Goal: Information Seeking & Learning: Learn about a topic

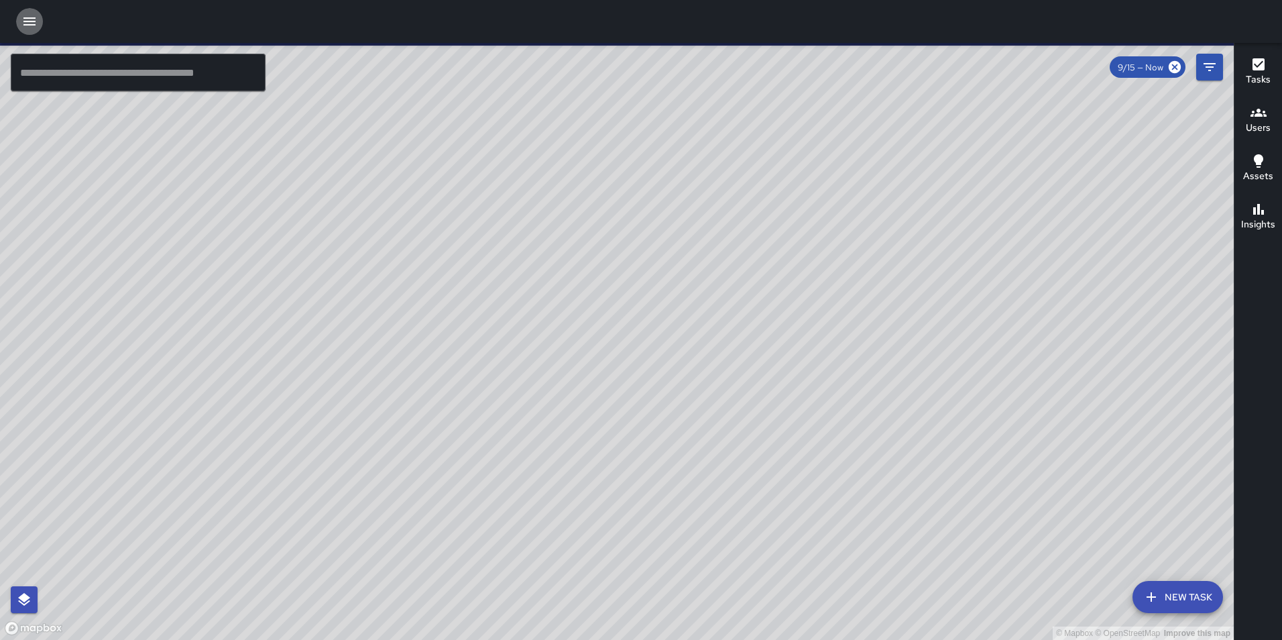
click at [25, 22] on icon "button" at bounding box center [29, 21] width 12 height 8
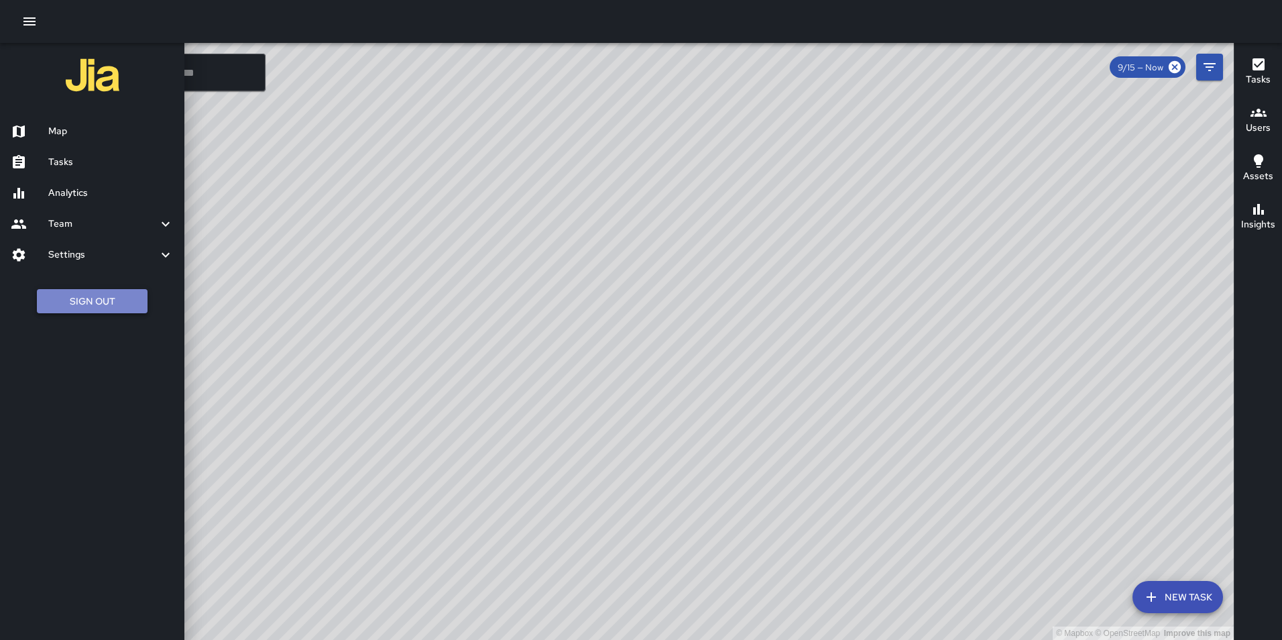
click at [95, 300] on button "Sign Out" at bounding box center [92, 301] width 111 height 25
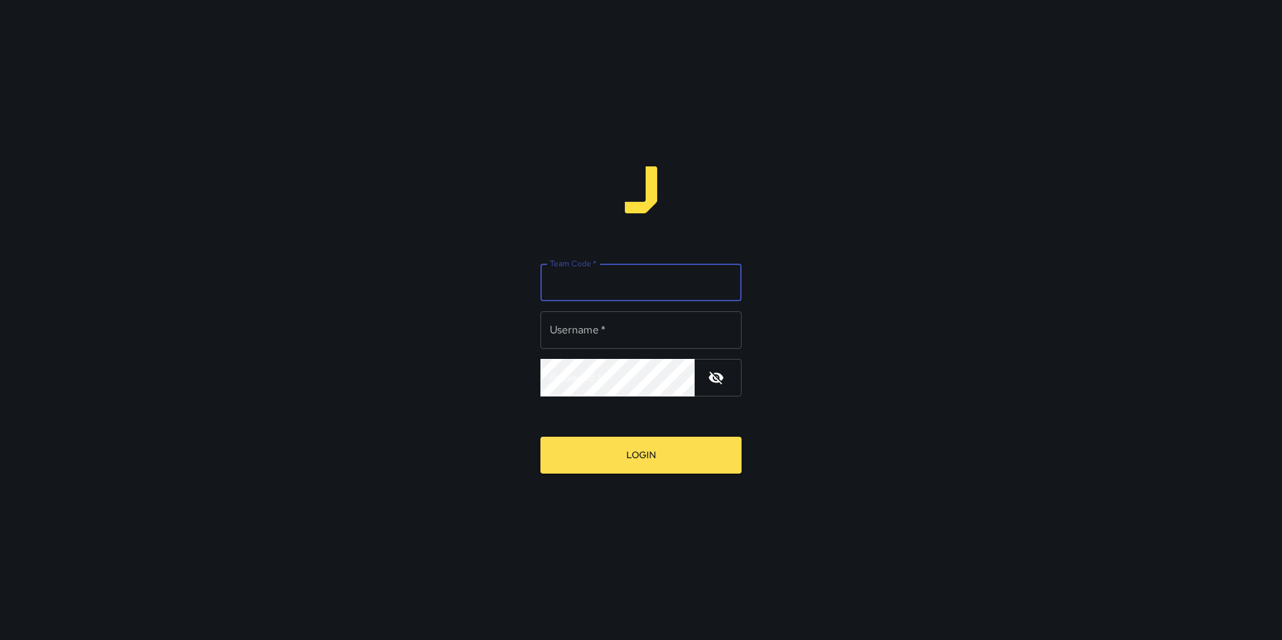
click at [605, 292] on input "Team Code   *" at bounding box center [640, 282] width 201 height 38
type input "**********"
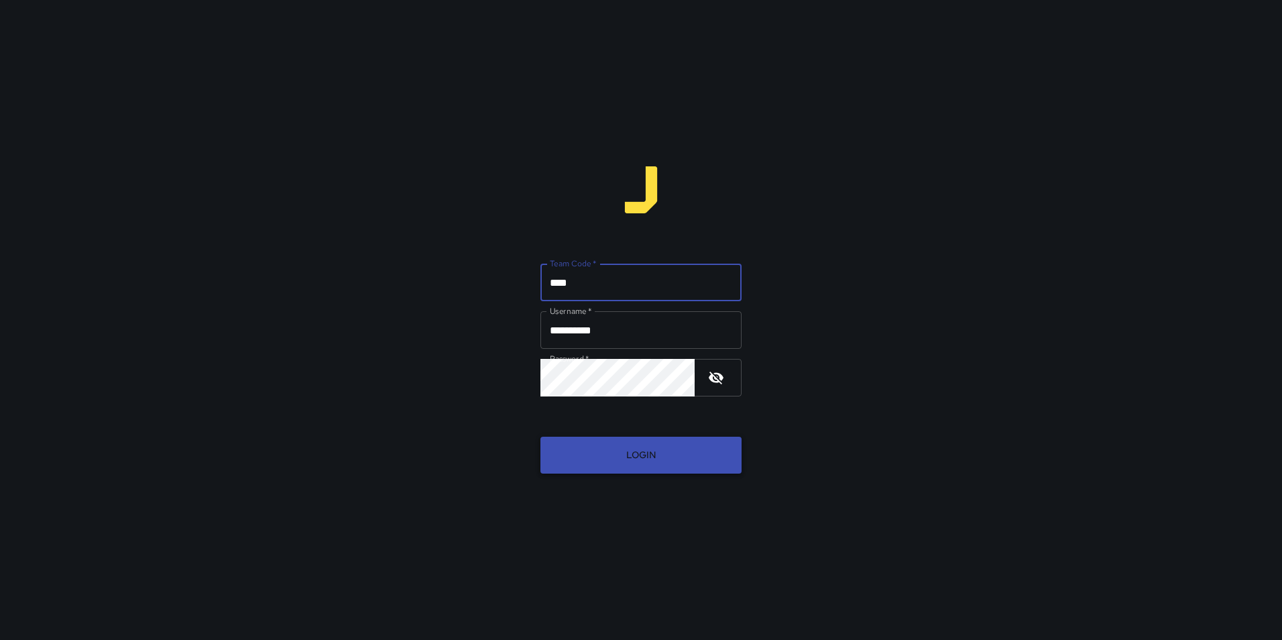
type input "****"
click at [628, 445] on button "Login" at bounding box center [640, 454] width 201 height 37
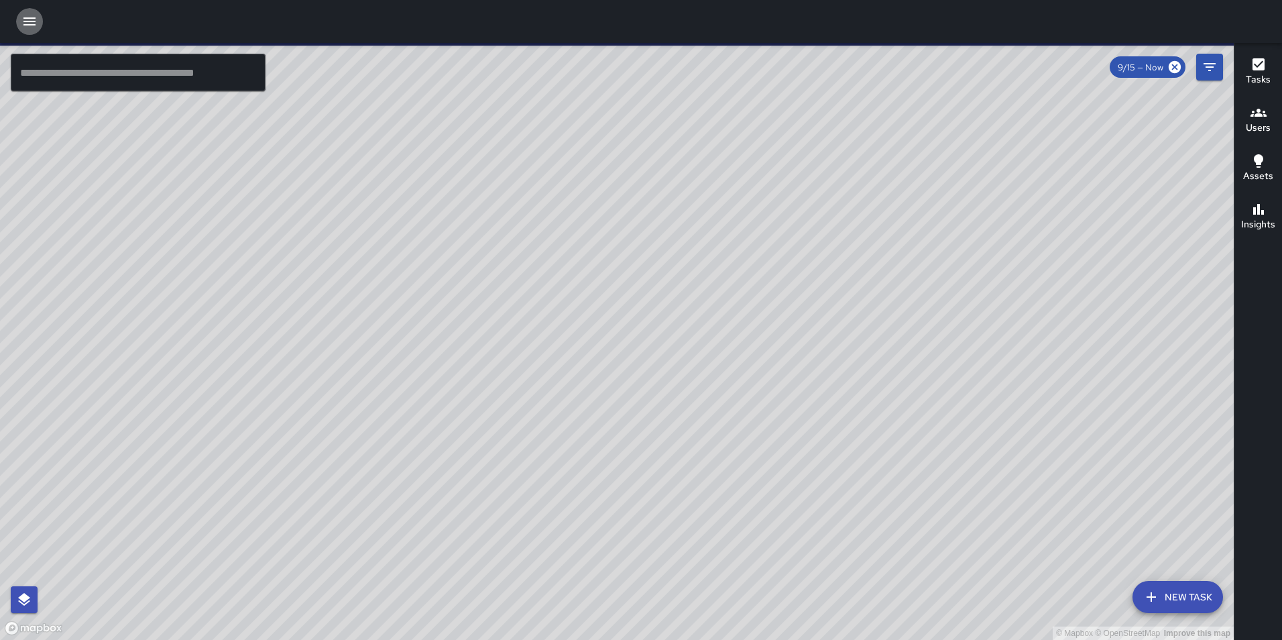
click at [29, 21] on icon "button" at bounding box center [29, 21] width 12 height 8
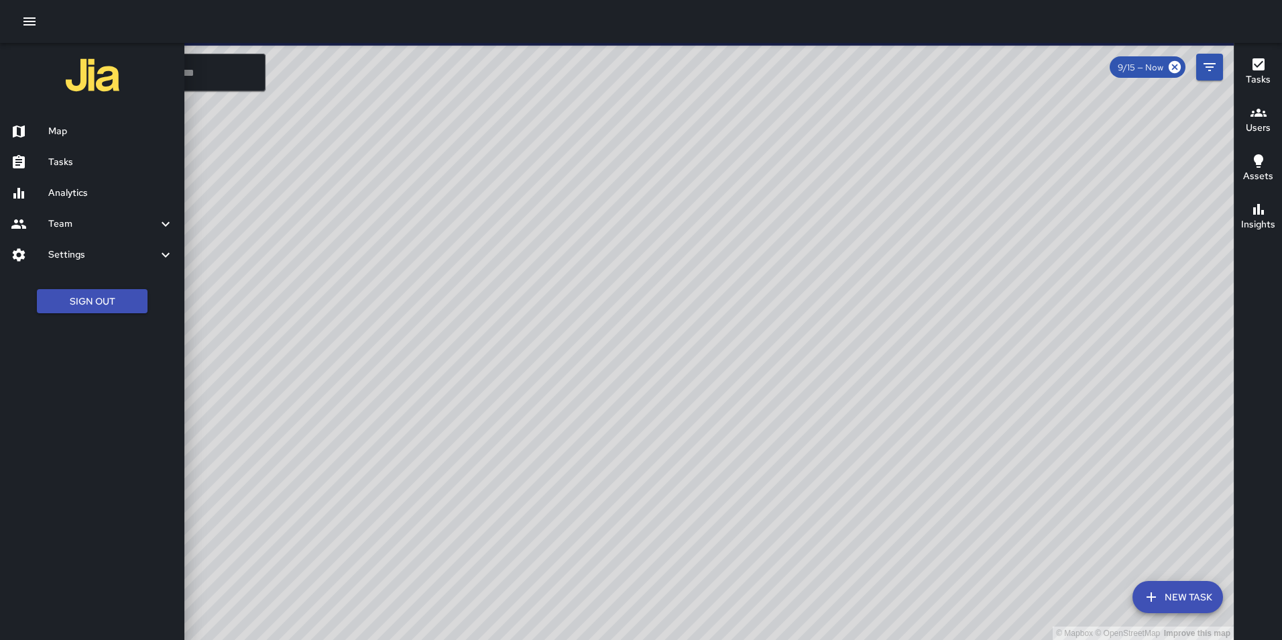
click at [90, 193] on h6 "Analytics" at bounding box center [110, 193] width 125 height 15
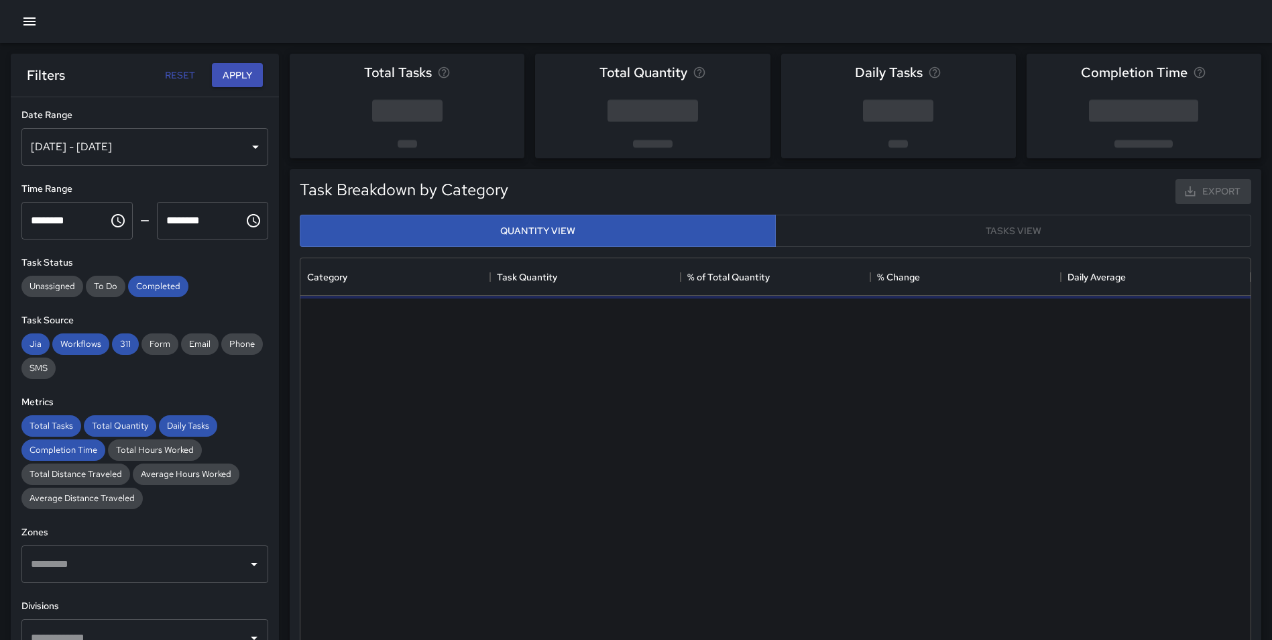
scroll to position [391, 940]
click at [182, 147] on div "[DATE] - [DATE]" at bounding box center [144, 147] width 247 height 38
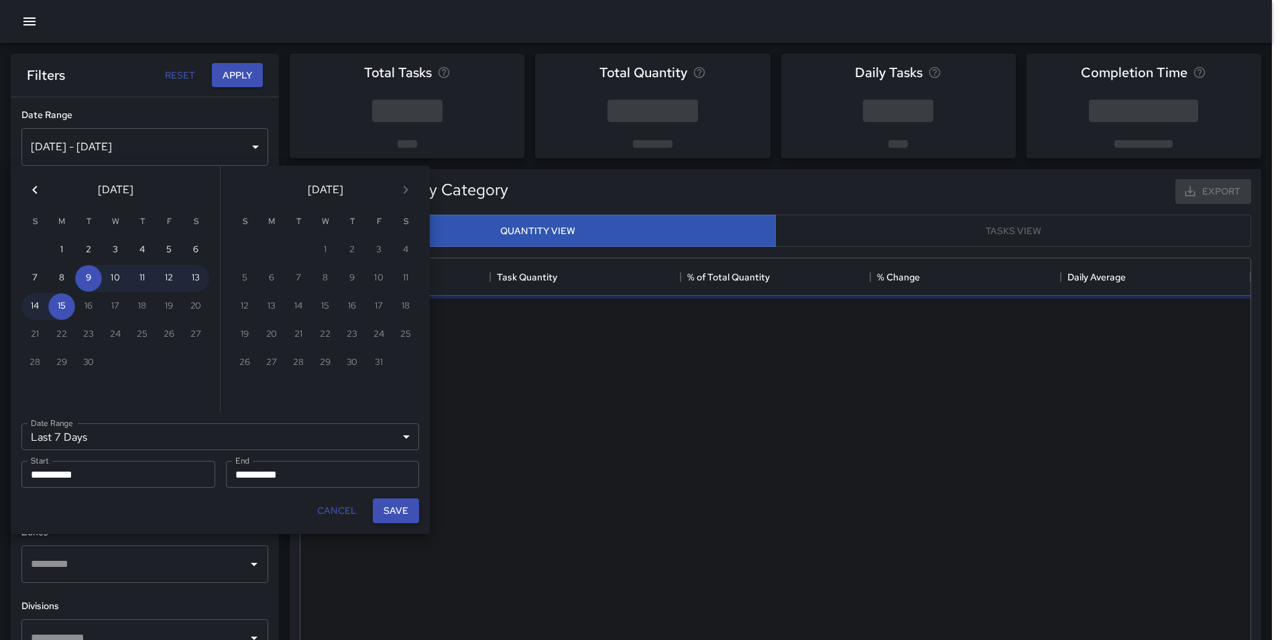
click at [32, 184] on icon "Previous month" at bounding box center [35, 190] width 16 height 16
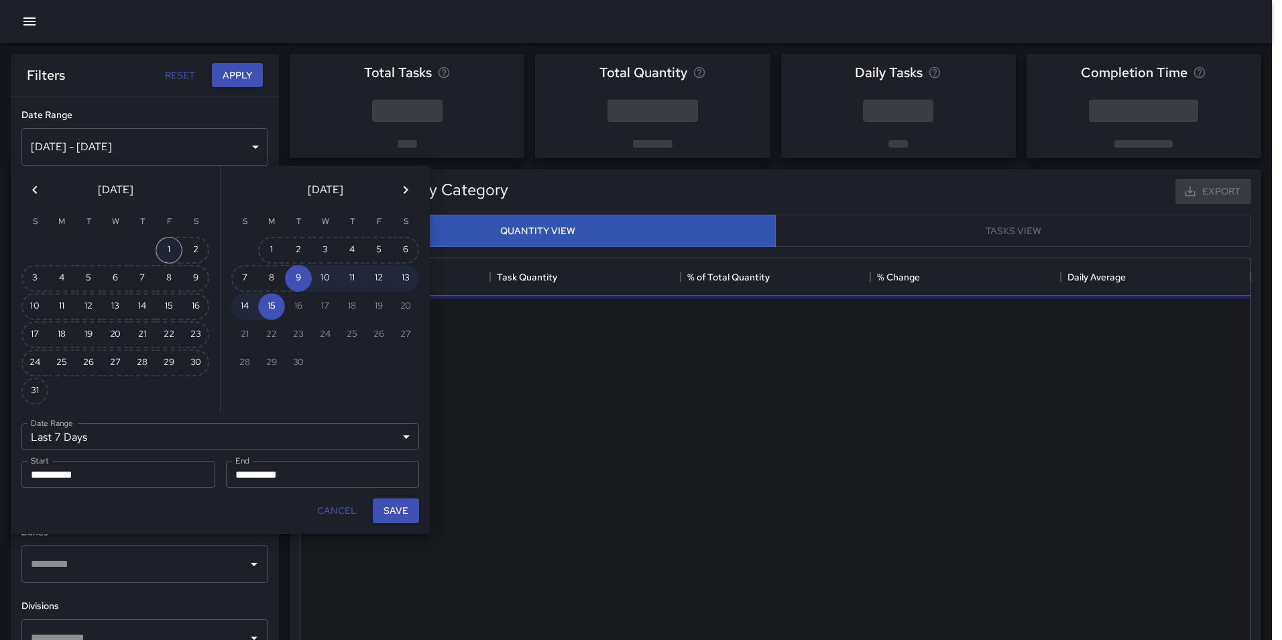
click at [169, 253] on button "1" at bounding box center [169, 250] width 27 height 27
type input "******"
type input "**********"
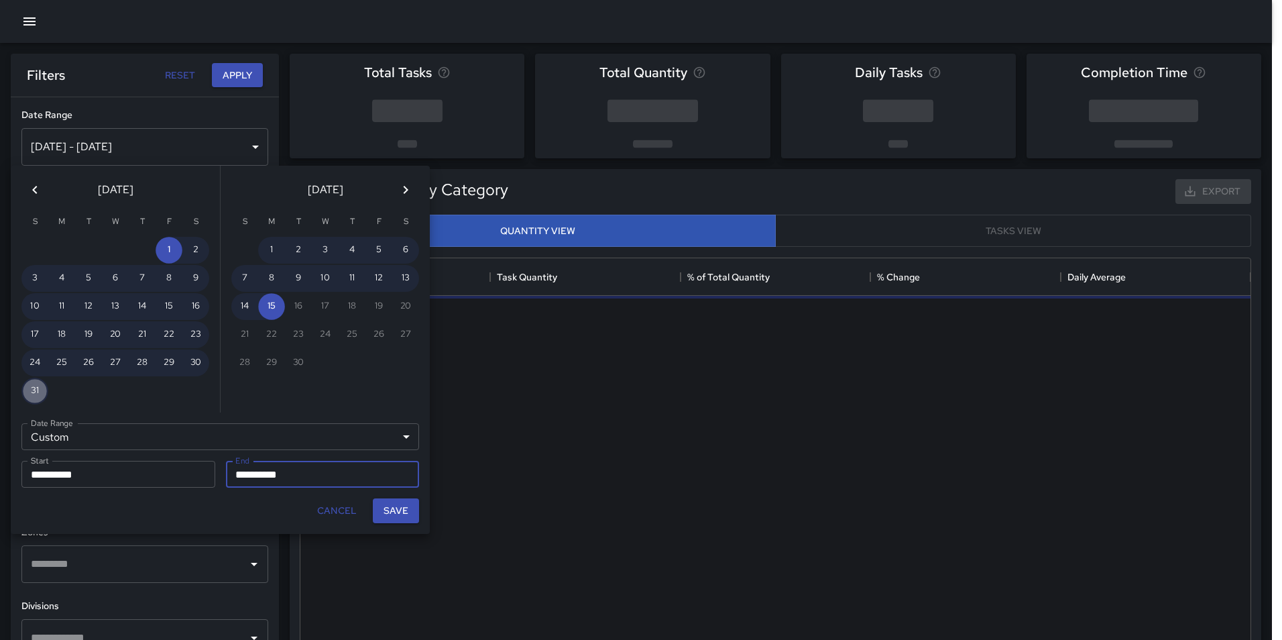
click at [37, 389] on button "31" at bounding box center [34, 390] width 27 height 27
type input "**********"
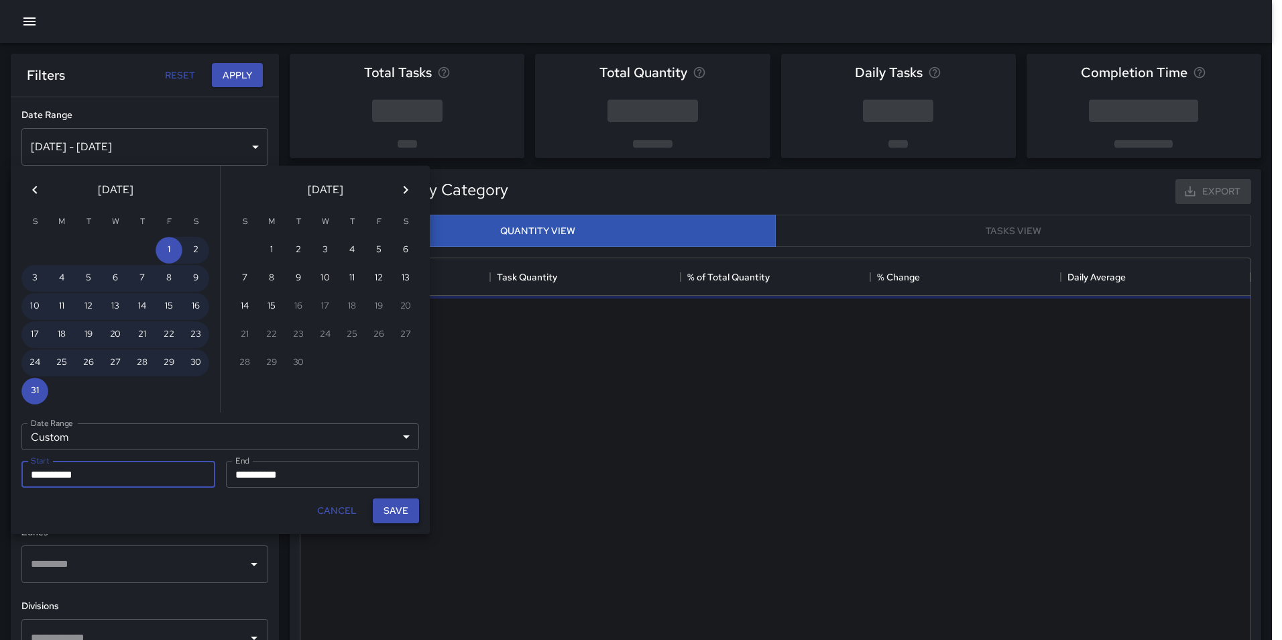
click at [408, 513] on button "Save" at bounding box center [396, 510] width 46 height 25
type input "**********"
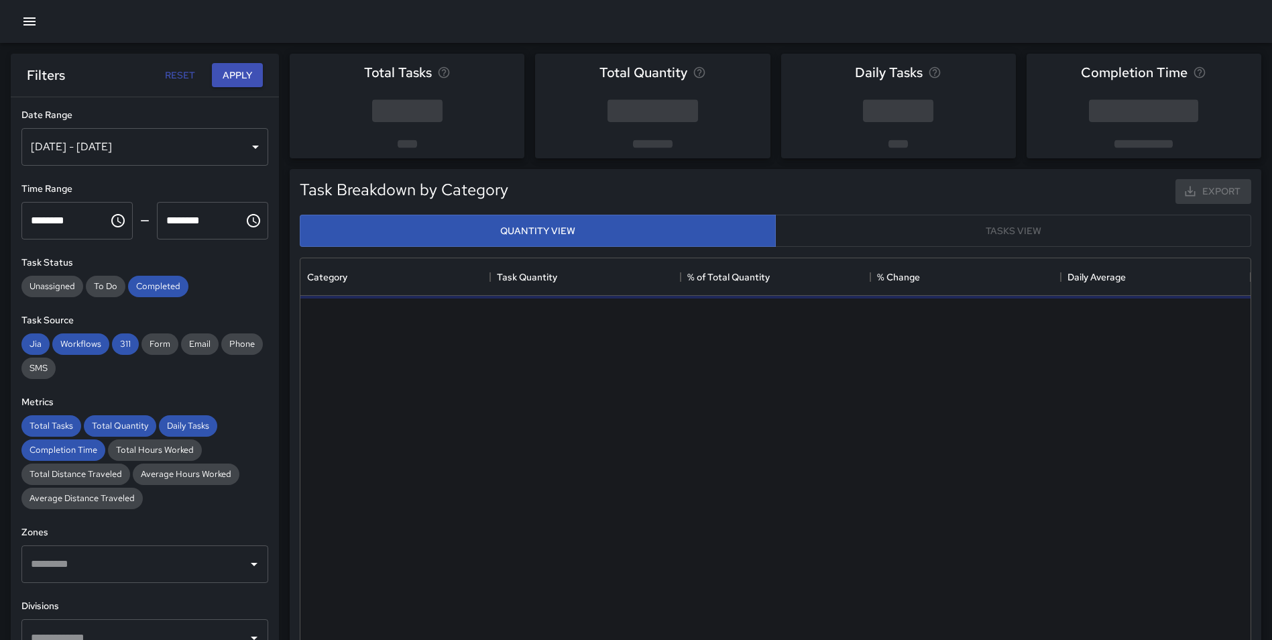
scroll to position [11, 11]
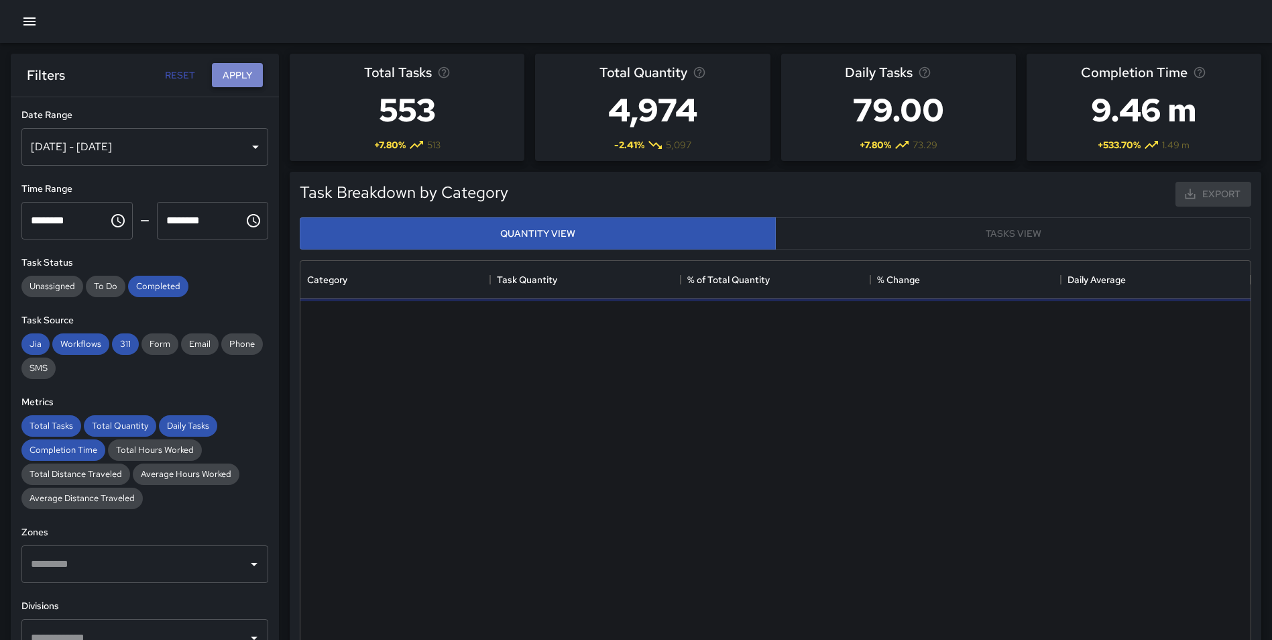
click at [229, 71] on button "Apply" at bounding box center [237, 75] width 51 height 25
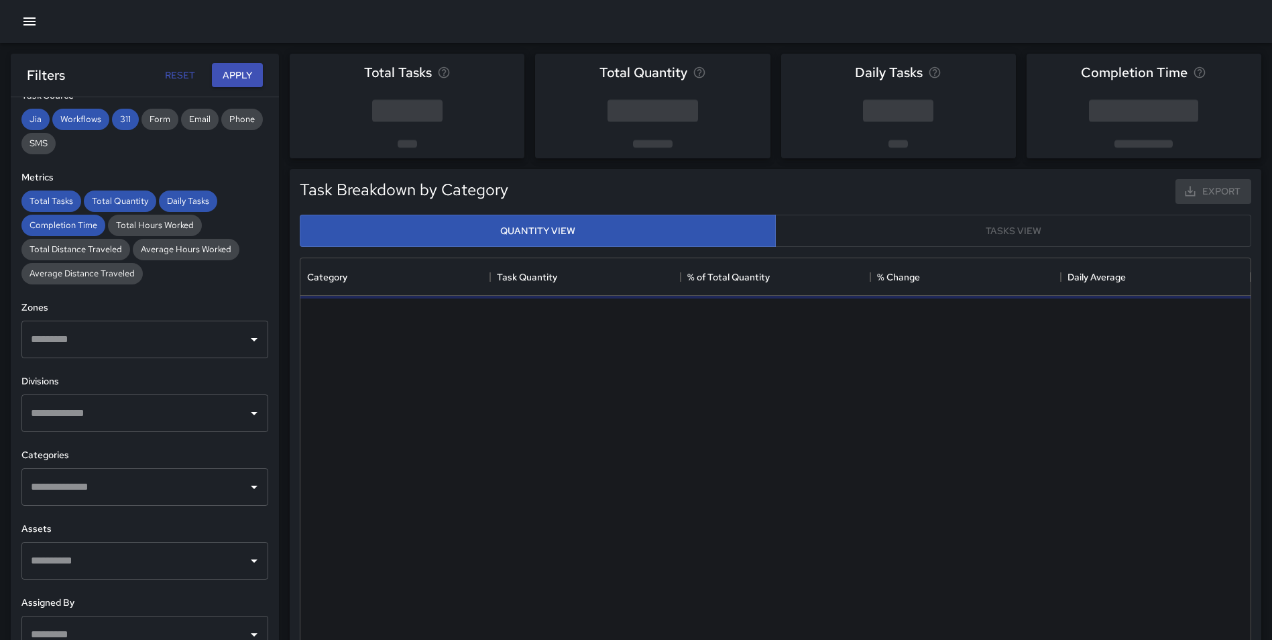
scroll to position [269, 0]
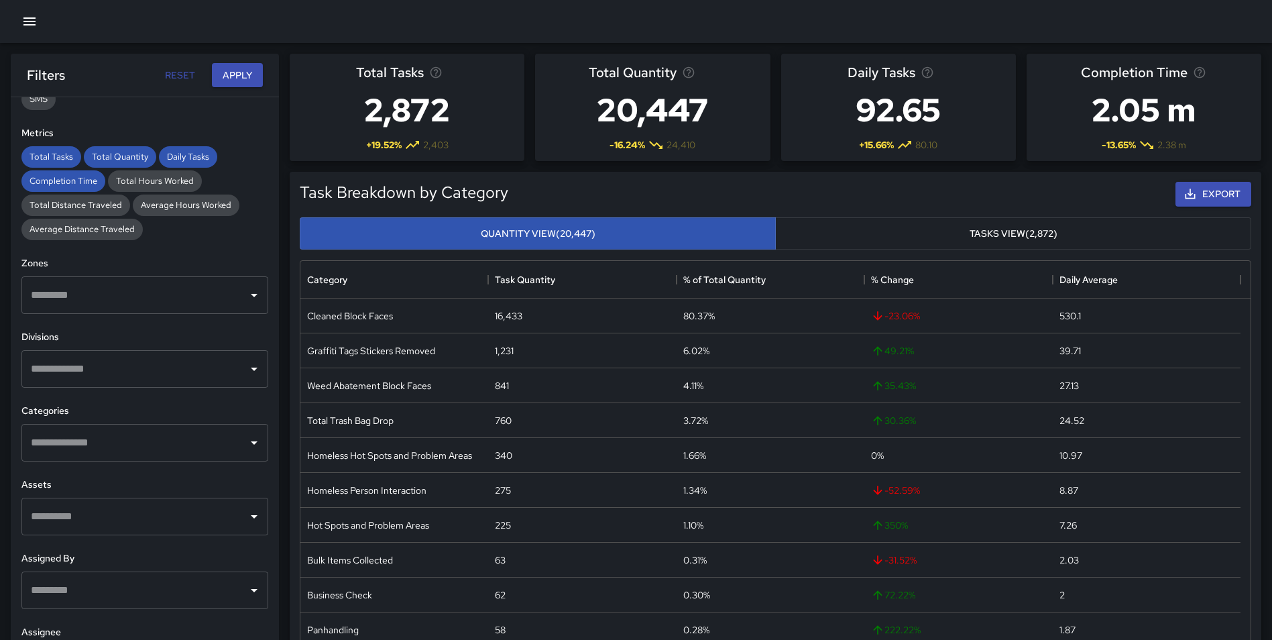
click at [108, 369] on input "text" at bounding box center [134, 368] width 215 height 25
type input "********"
click at [121, 451] on span "Downtown Outreach" at bounding box center [153, 447] width 187 height 16
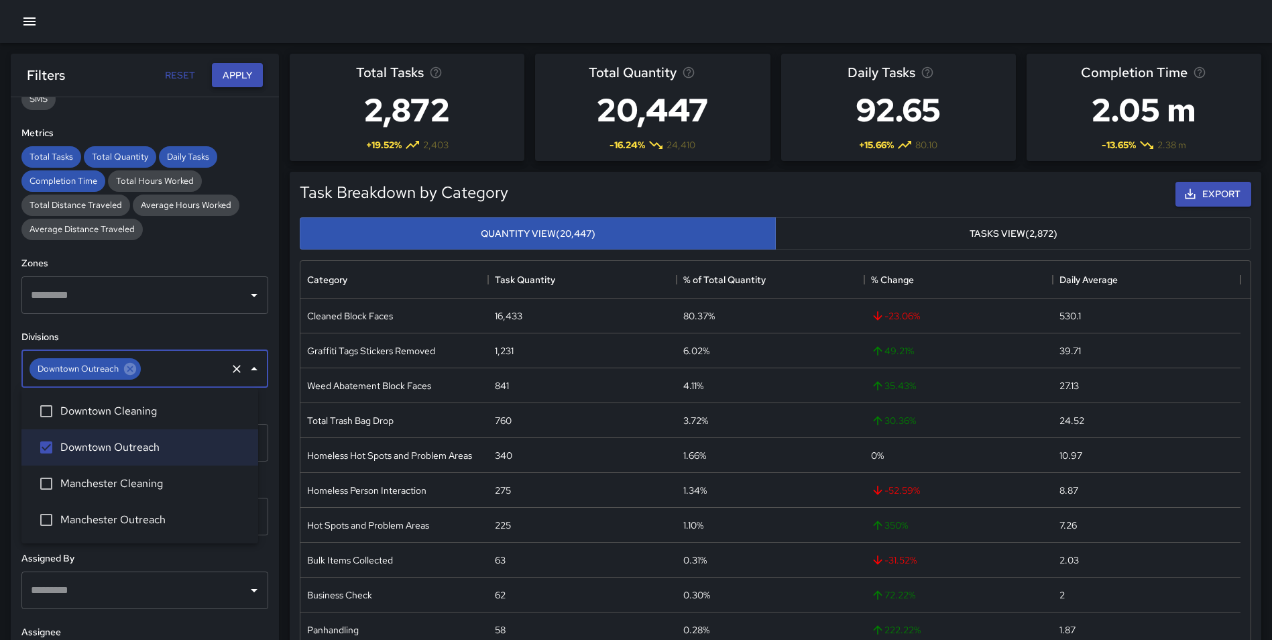
click at [256, 66] on button "Apply" at bounding box center [237, 75] width 51 height 25
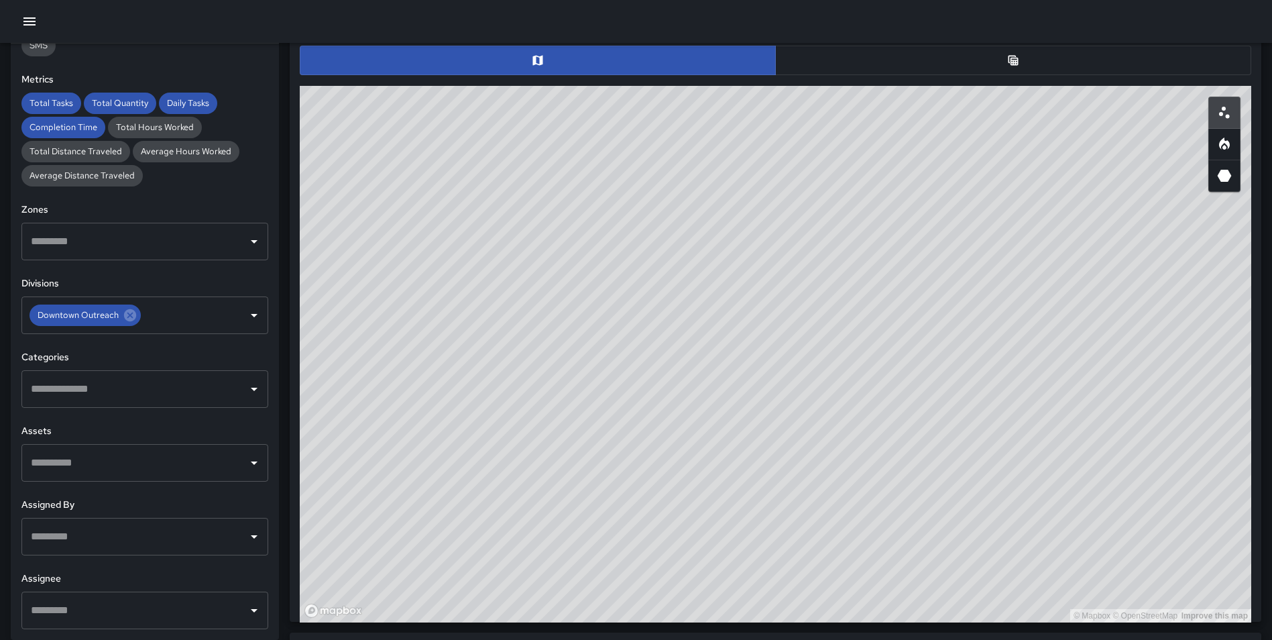
scroll to position [665, 0]
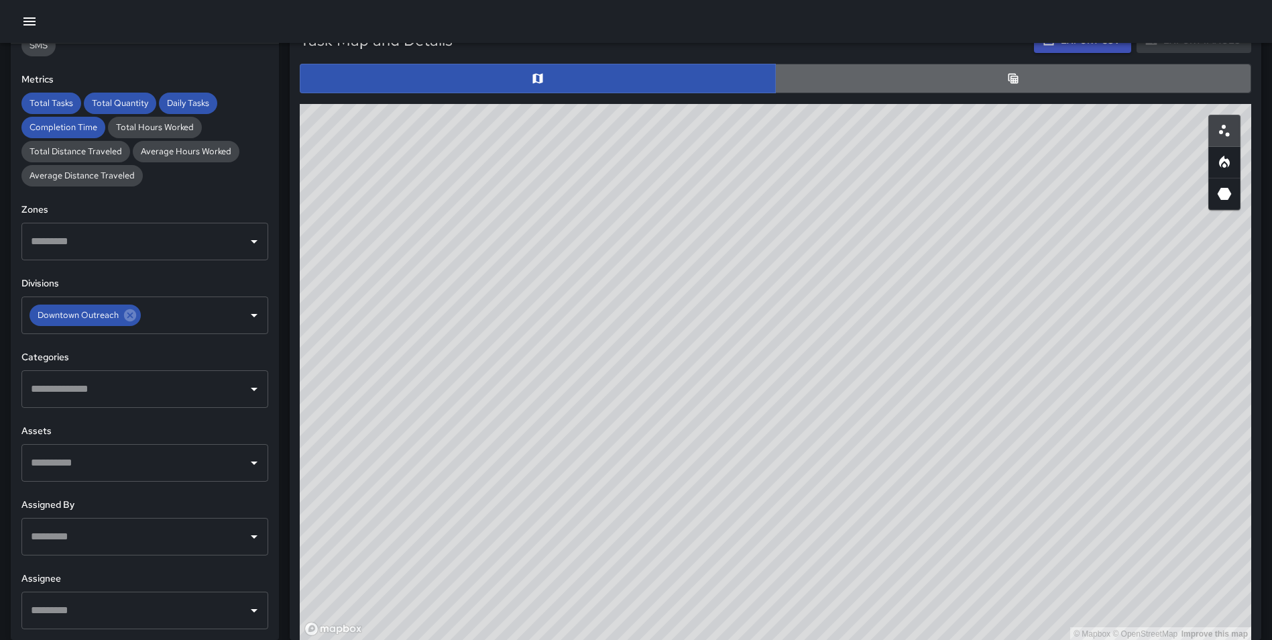
click at [993, 83] on button "button" at bounding box center [1013, 78] width 476 height 29
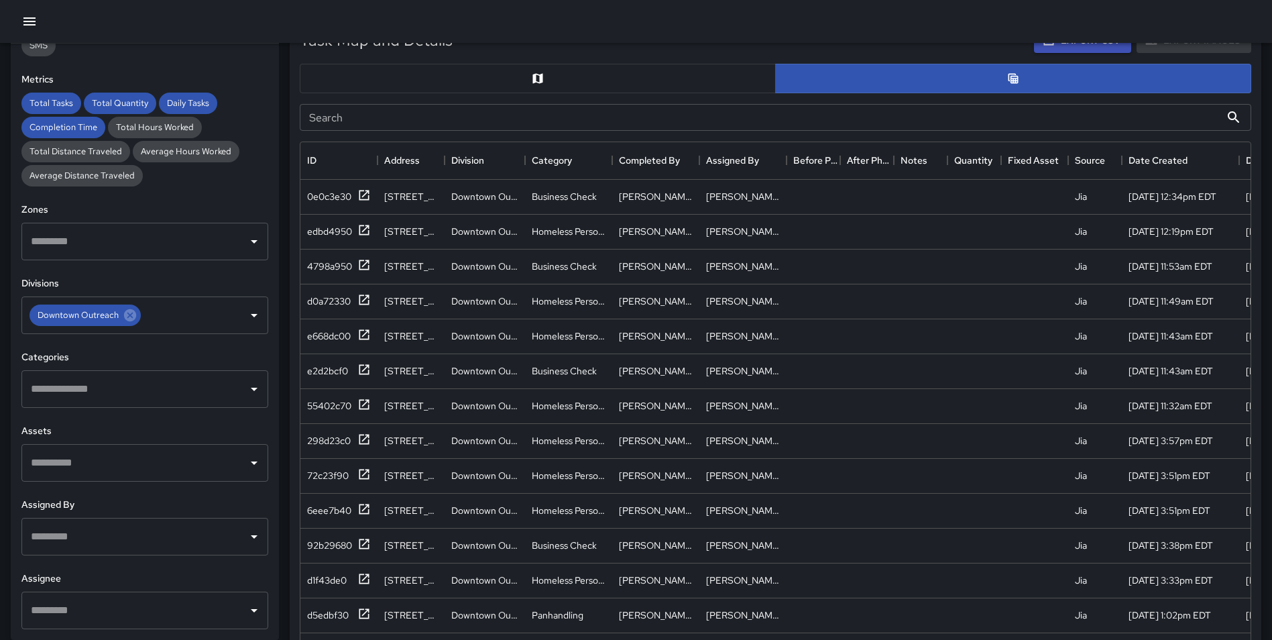
click at [696, 76] on button "button" at bounding box center [538, 78] width 476 height 29
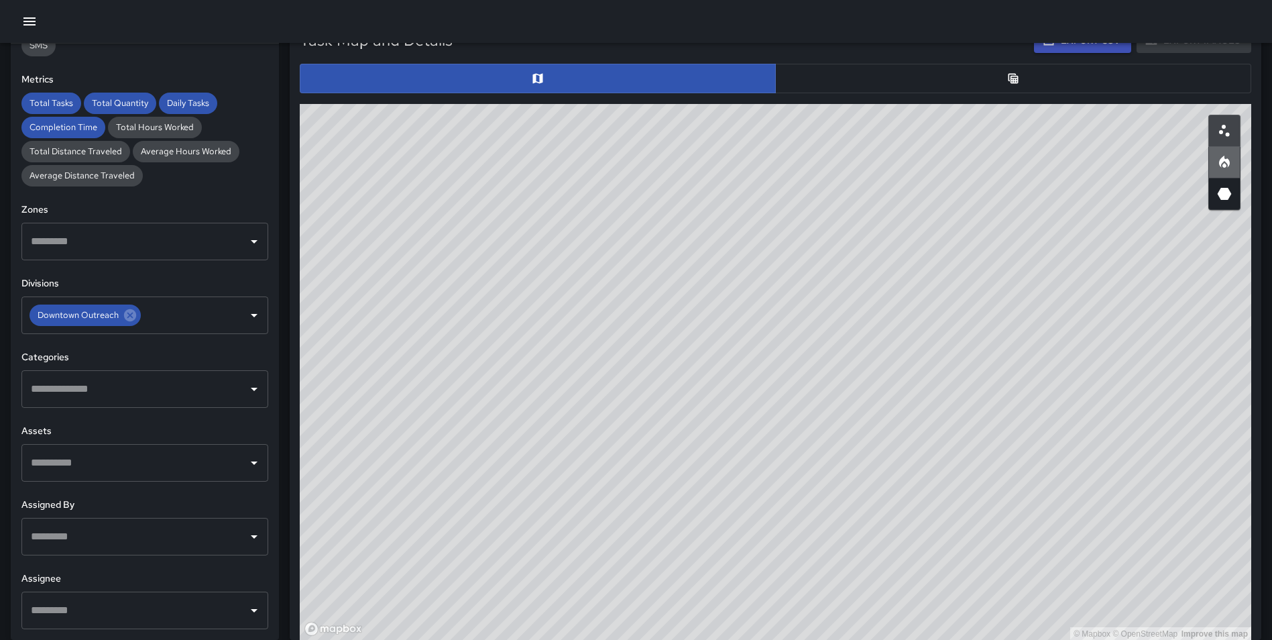
click at [1224, 162] on icon "Heatmap" at bounding box center [1224, 162] width 16 height 16
drag, startPoint x: 1035, startPoint y: 314, endPoint x: 536, endPoint y: 199, distance: 511.8
click at [536, 199] on div "© Mapbox © OpenStreetMap Improve this map" at bounding box center [775, 372] width 951 height 536
drag, startPoint x: 680, startPoint y: 539, endPoint x: 853, endPoint y: 581, distance: 177.9
click at [796, 639] on html "**********" at bounding box center [636, 281] width 1272 height 1892
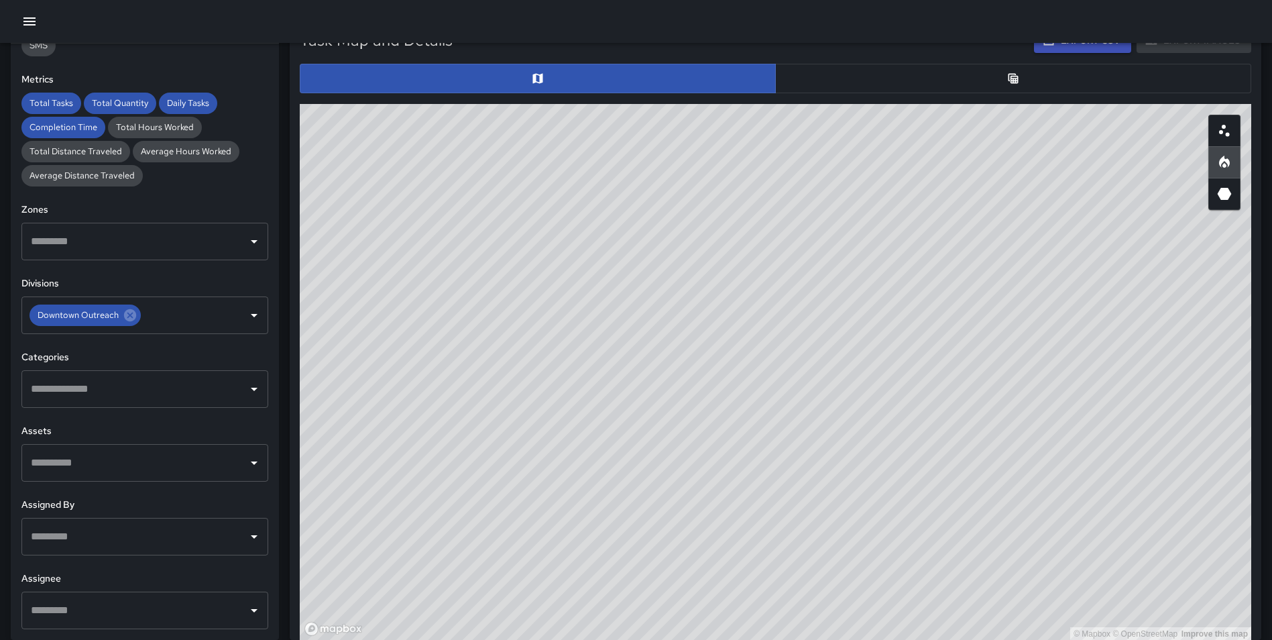
drag, startPoint x: 1052, startPoint y: 347, endPoint x: 993, endPoint y: 307, distance: 71.4
click at [993, 307] on div "© Mapbox © OpenStreetMap Improve this map" at bounding box center [775, 372] width 951 height 536
drag, startPoint x: 851, startPoint y: 346, endPoint x: 871, endPoint y: 411, distance: 67.9
click at [871, 411] on div "© Mapbox © OpenStreetMap Improve this map" at bounding box center [775, 372] width 951 height 536
click at [1053, 357] on div "© Mapbox © OpenStreetMap Improve this map" at bounding box center [775, 372] width 951 height 536
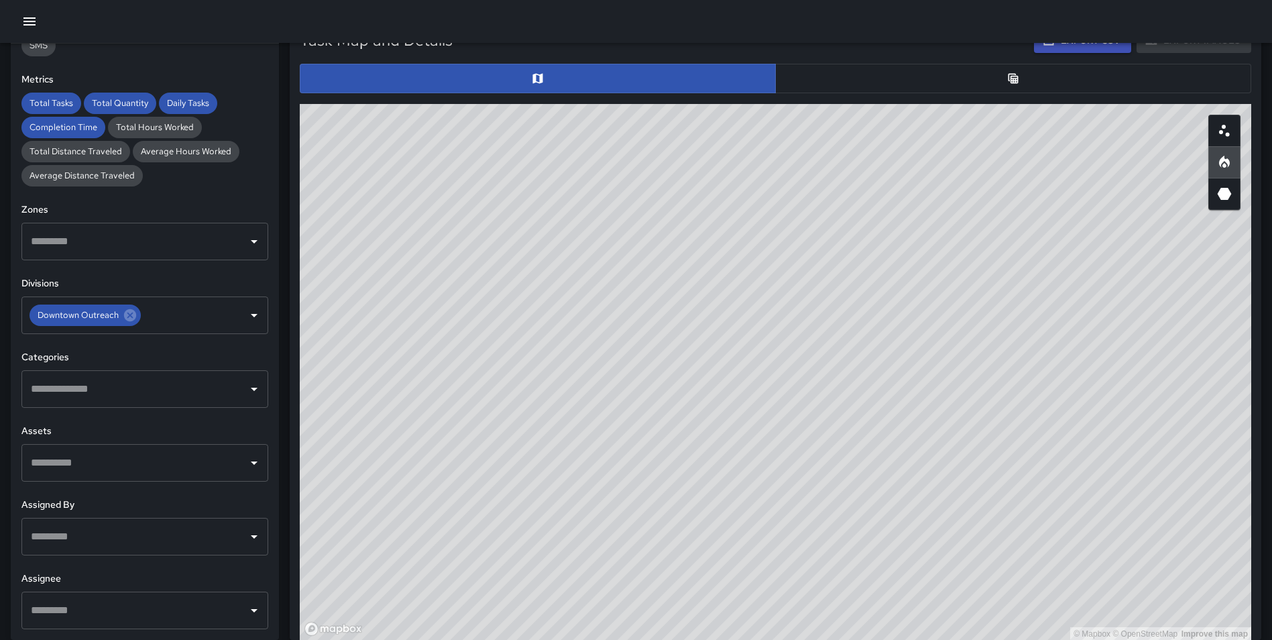
drag, startPoint x: 906, startPoint y: 384, endPoint x: 906, endPoint y: 392, distance: 7.4
click at [906, 392] on div "© Mapbox © OpenStreetMap Improve this map" at bounding box center [775, 372] width 951 height 536
click at [1084, 491] on div "© Mapbox © OpenStreetMap Improve this map" at bounding box center [775, 372] width 951 height 536
